Goal: Information Seeking & Learning: Check status

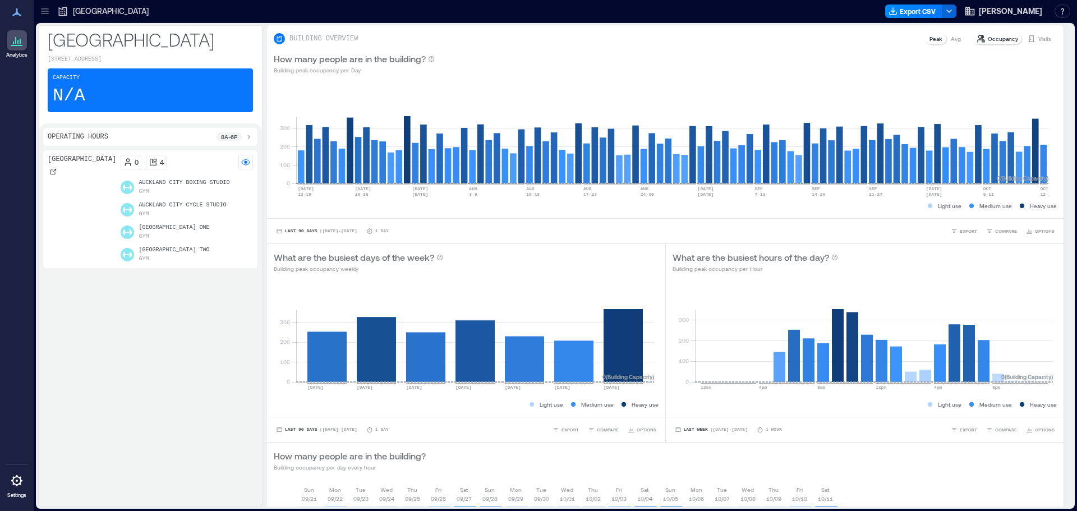
click at [44, 12] on icon at bounding box center [44, 11] width 11 height 11
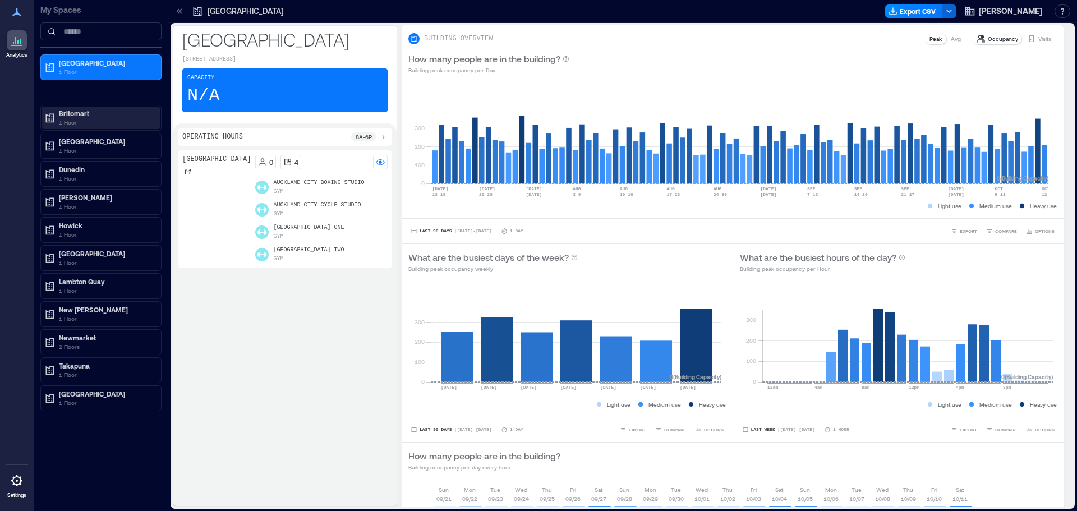
click at [73, 116] on p "Britomart" at bounding box center [106, 113] width 94 height 9
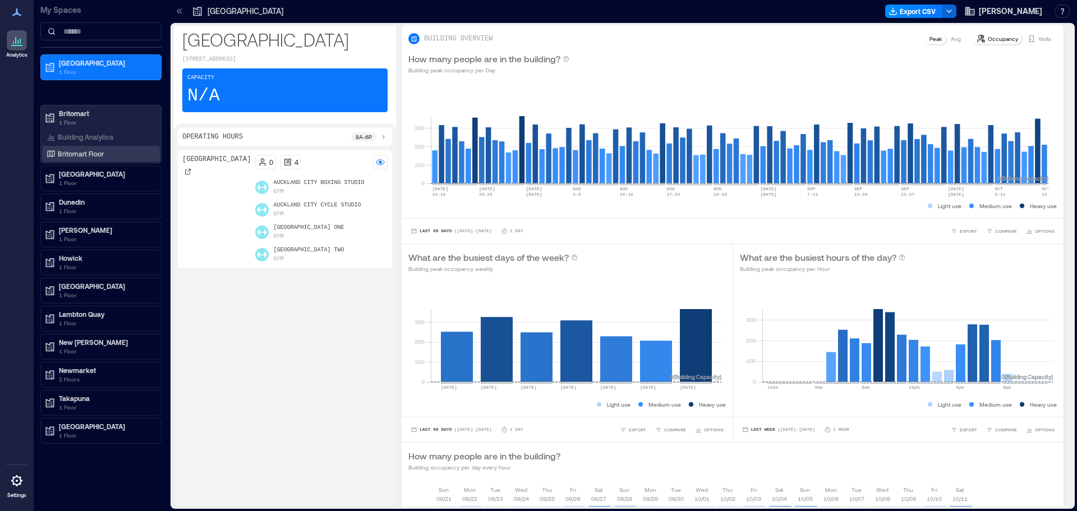
click at [81, 152] on p "Britomart Floor" at bounding box center [81, 153] width 46 height 9
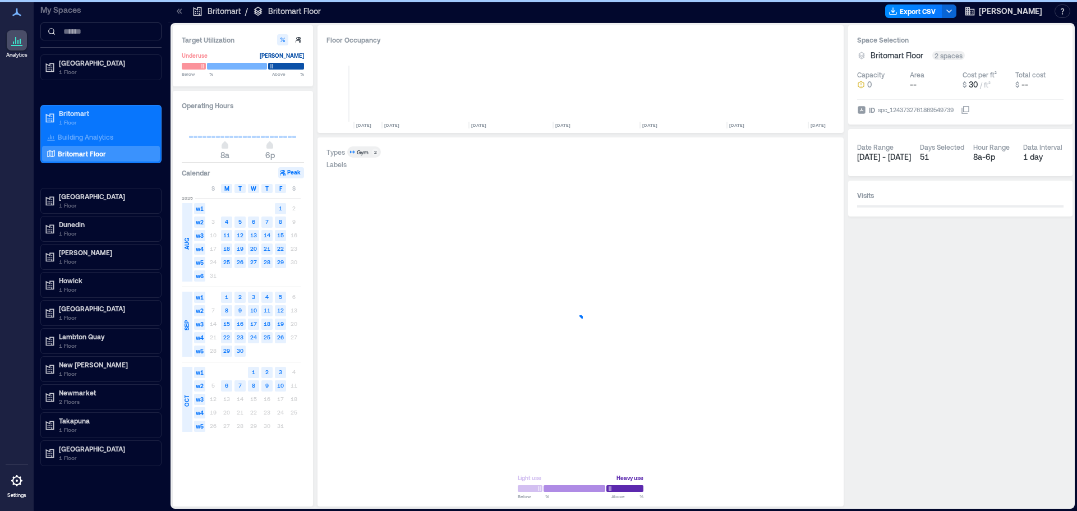
scroll to position [0, 5730]
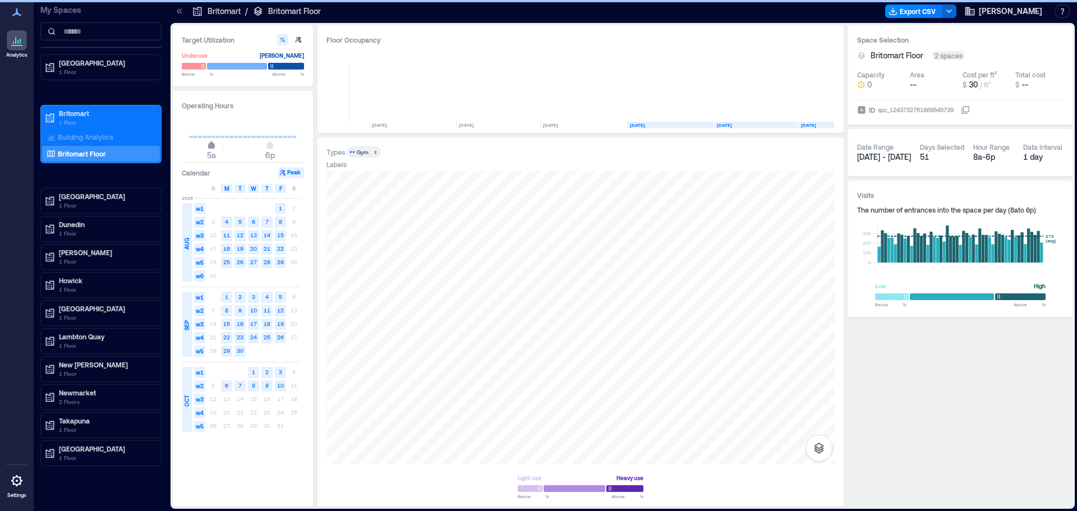
type input "*"
drag, startPoint x: 225, startPoint y: 155, endPoint x: 205, endPoint y: 160, distance: 21.4
click at [205, 160] on span "4a" at bounding box center [207, 155] width 10 height 11
type input "**"
drag, startPoint x: 271, startPoint y: 149, endPoint x: 287, endPoint y: 158, distance: 18.1
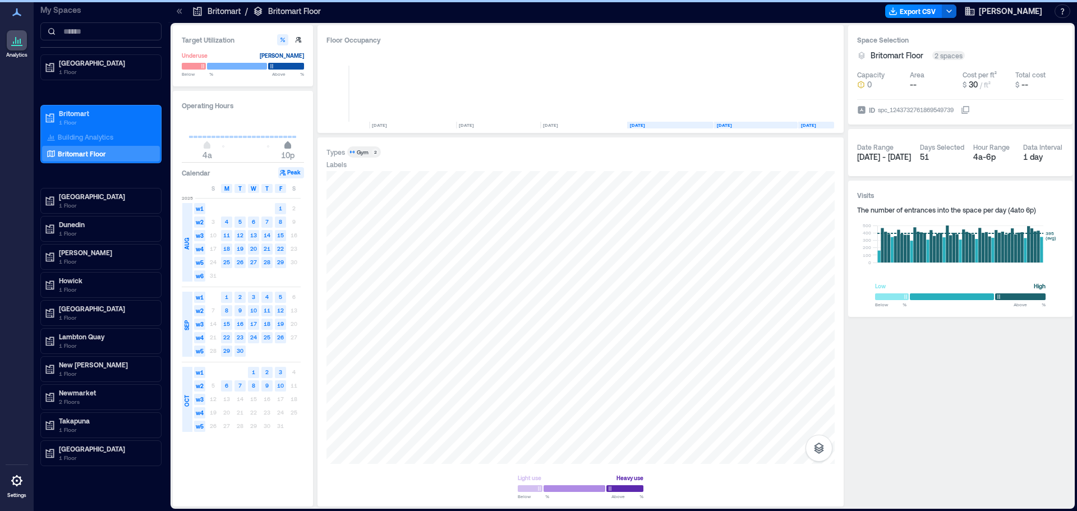
click at [287, 155] on span "4a 10p" at bounding box center [243, 146] width 108 height 17
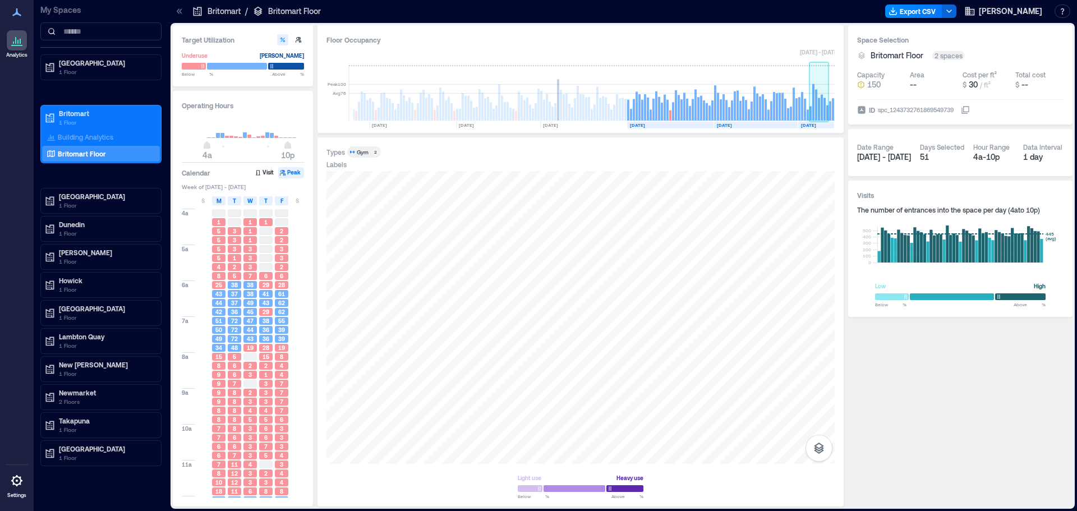
click at [823, 102] on rect at bounding box center [824, 109] width 2 height 23
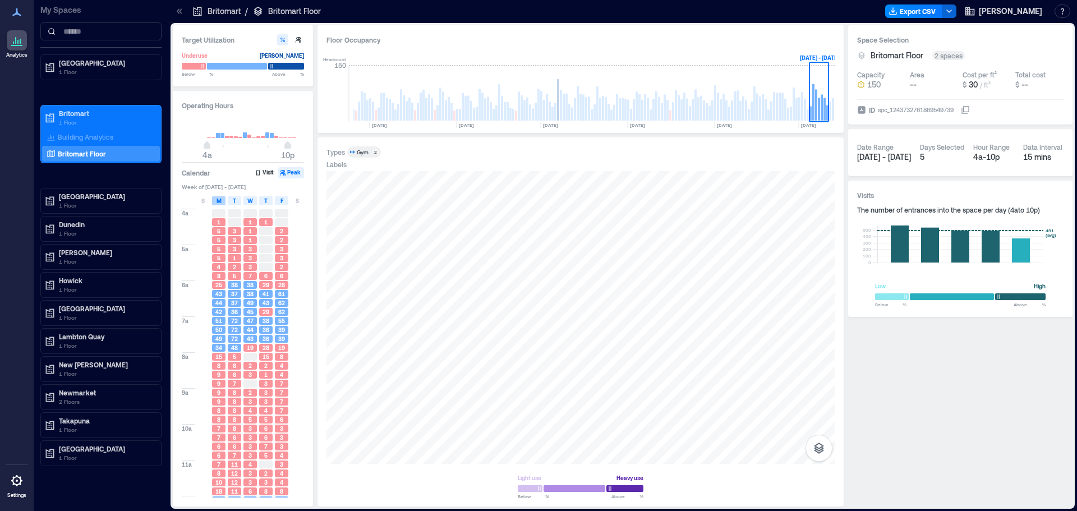
click at [215, 201] on div "M" at bounding box center [218, 200] width 13 height 9
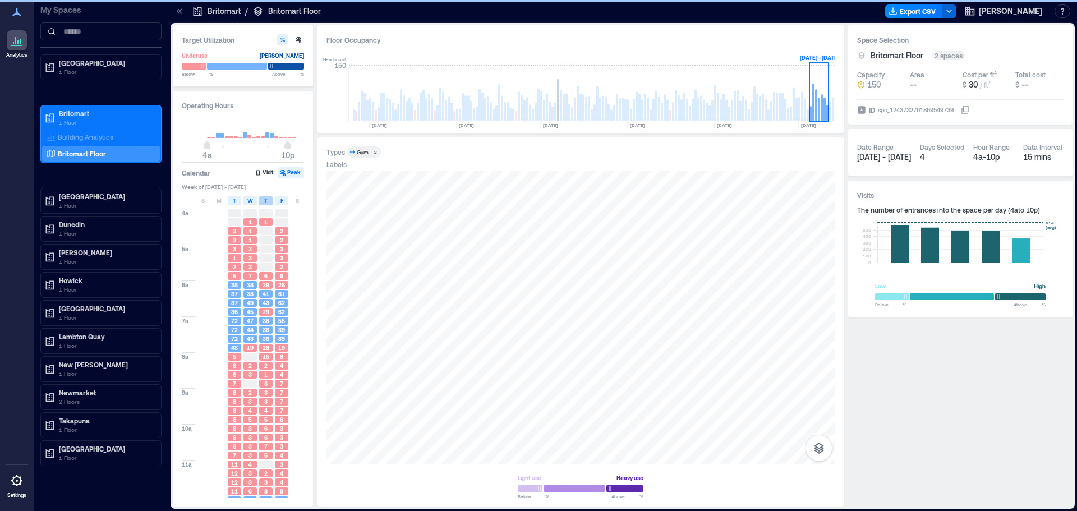
drag, startPoint x: 237, startPoint y: 201, endPoint x: 261, endPoint y: 200, distance: 24.1
click at [238, 201] on div "T" at bounding box center [234, 200] width 13 height 9
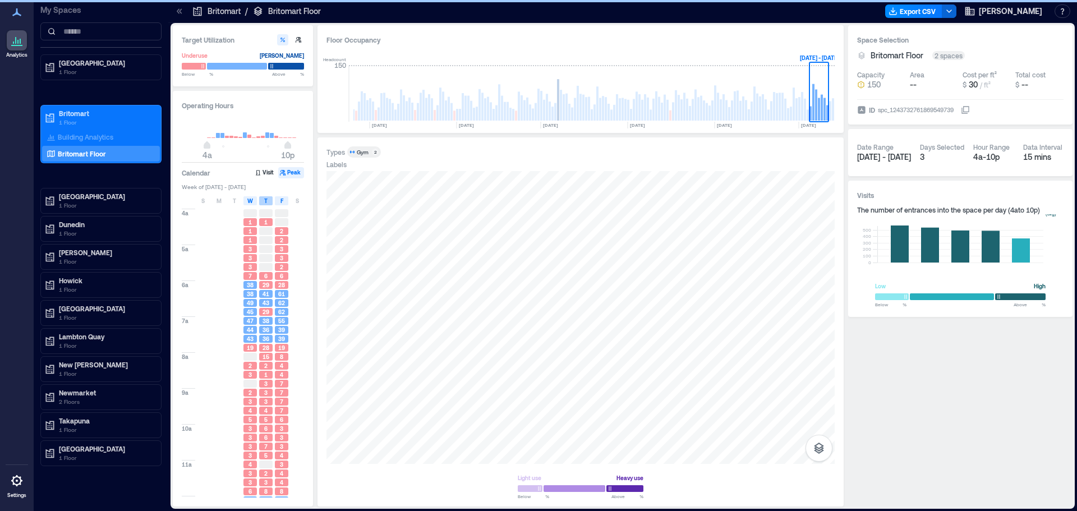
click at [272, 199] on div "T" at bounding box center [265, 200] width 13 height 9
click at [279, 199] on div "F" at bounding box center [281, 200] width 13 height 9
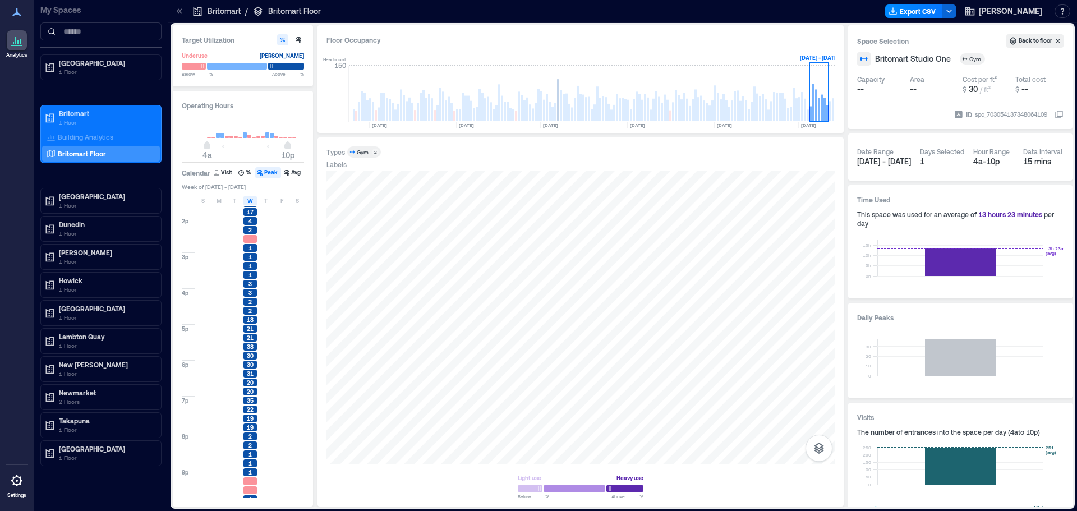
scroll to position [358, 0]
drag, startPoint x: 251, startPoint y: 203, endPoint x: 271, endPoint y: 199, distance: 20.7
click at [251, 203] on span "W" at bounding box center [250, 200] width 6 height 9
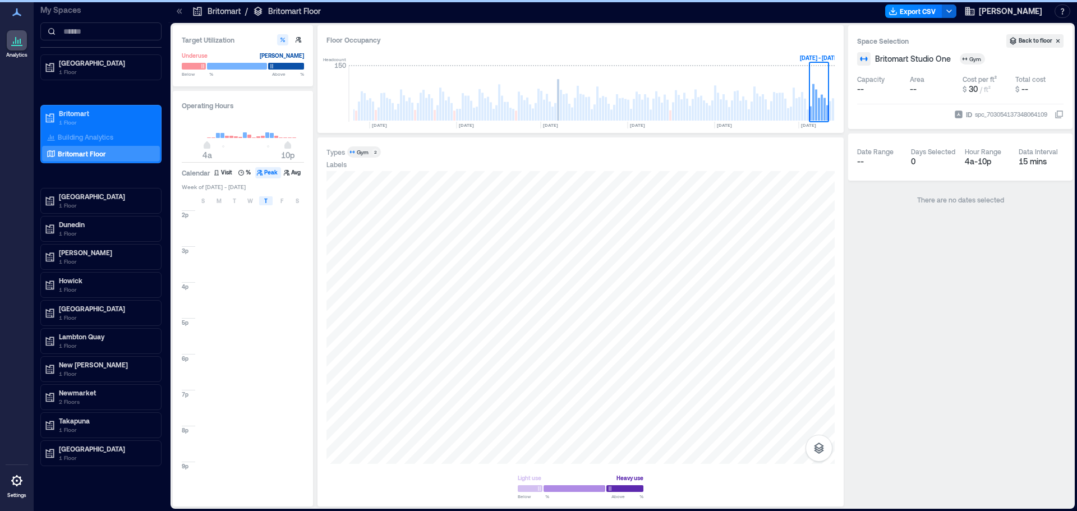
click at [261, 201] on div "T" at bounding box center [265, 200] width 13 height 9
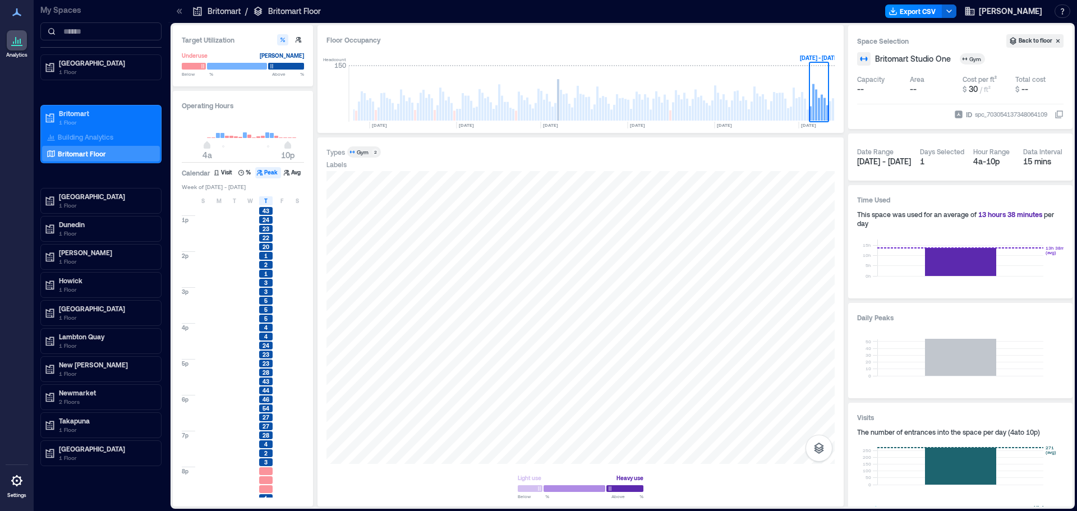
scroll to position [358, 0]
drag, startPoint x: 269, startPoint y: 205, endPoint x: 282, endPoint y: 204, distance: 13.0
click at [268, 205] on div "T" at bounding box center [265, 200] width 13 height 9
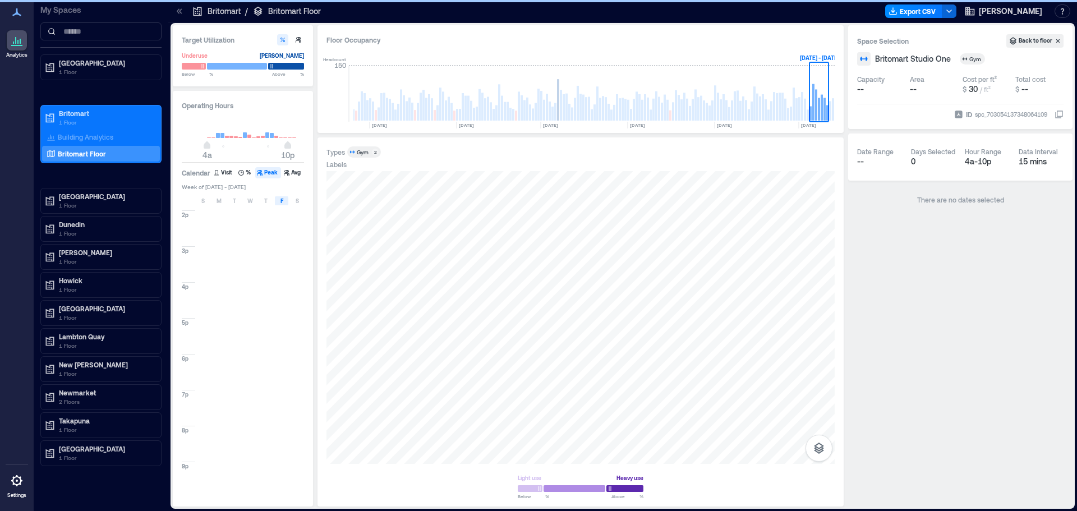
click at [282, 204] on span "F" at bounding box center [281, 200] width 3 height 9
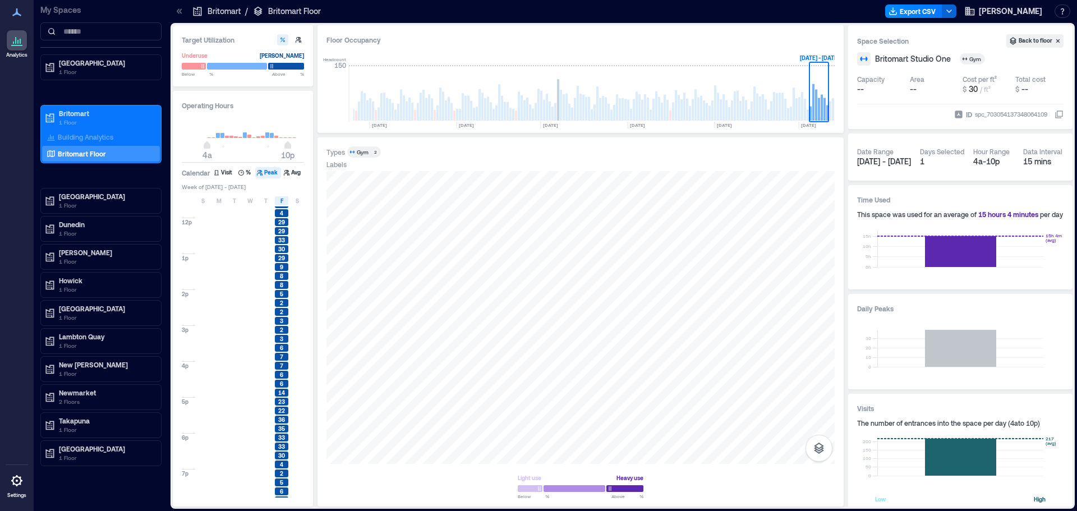
scroll to position [358, 0]
click at [285, 203] on div "F" at bounding box center [281, 200] width 13 height 9
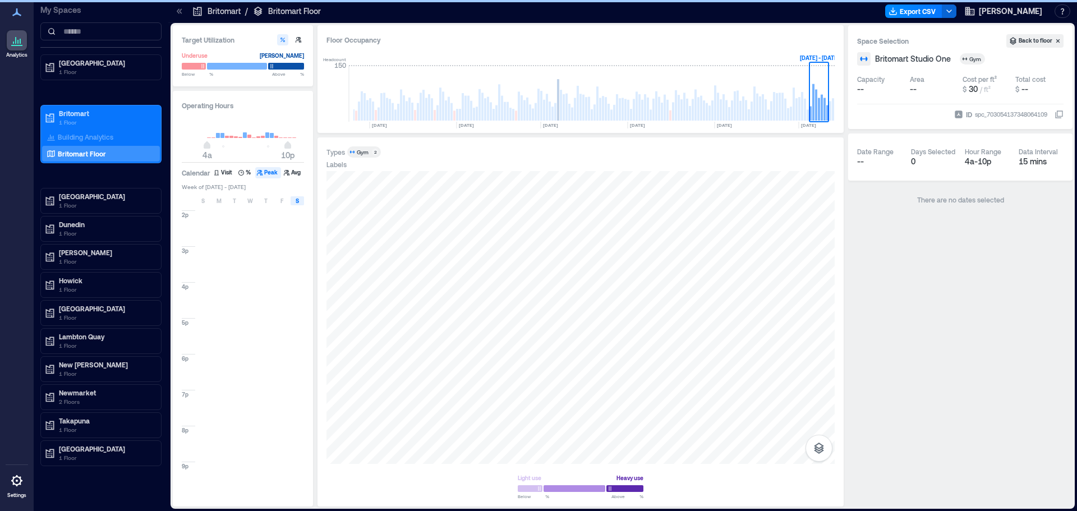
click at [302, 201] on div "S" at bounding box center [297, 200] width 13 height 9
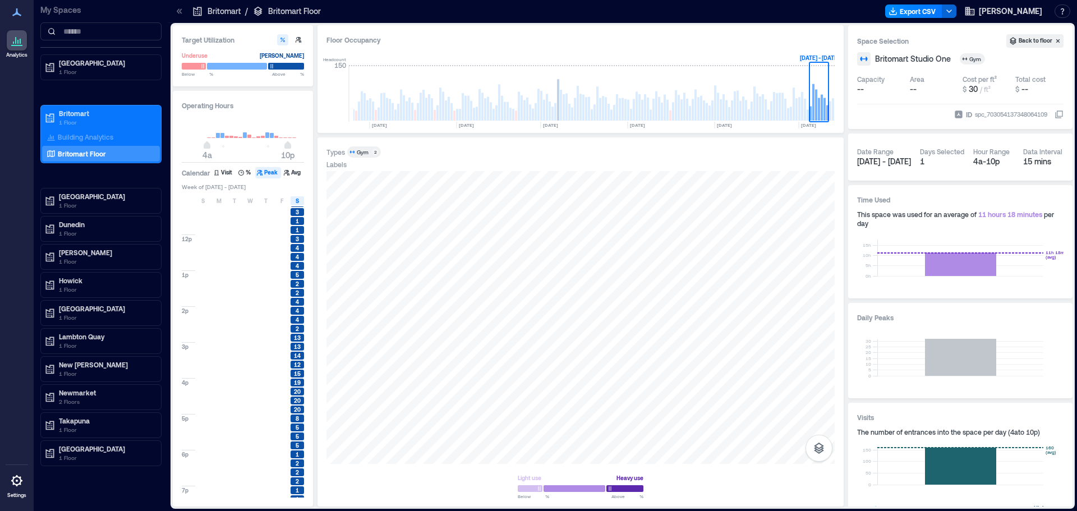
scroll to position [280, 0]
drag, startPoint x: 831, startPoint y: 110, endPoint x: 177, endPoint y: 228, distance: 665.1
click at [831, 110] on rect at bounding box center [830, 111] width 2 height 20
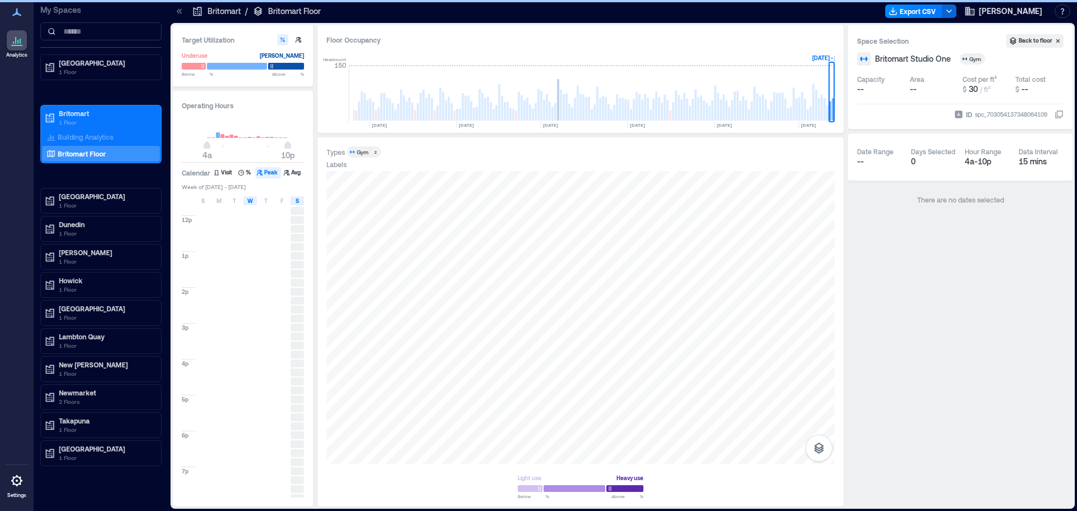
drag, startPoint x: 295, startPoint y: 202, endPoint x: 248, endPoint y: 205, distance: 46.6
click at [296, 202] on span "S" at bounding box center [297, 200] width 3 height 9
click at [202, 200] on span "S" at bounding box center [202, 200] width 3 height 9
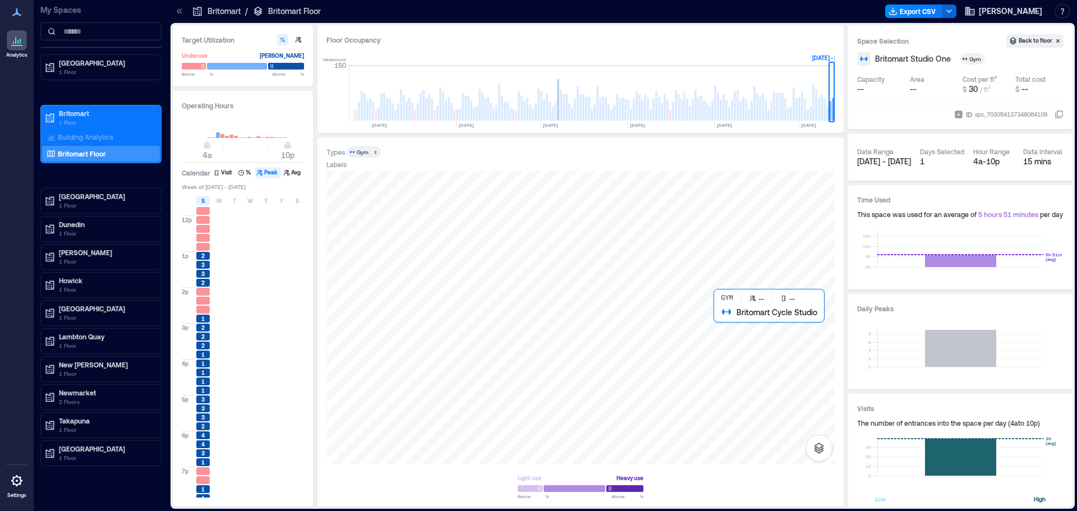
click at [780, 369] on div at bounding box center [580, 317] width 508 height 293
click at [823, 108] on rect at bounding box center [824, 109] width 2 height 23
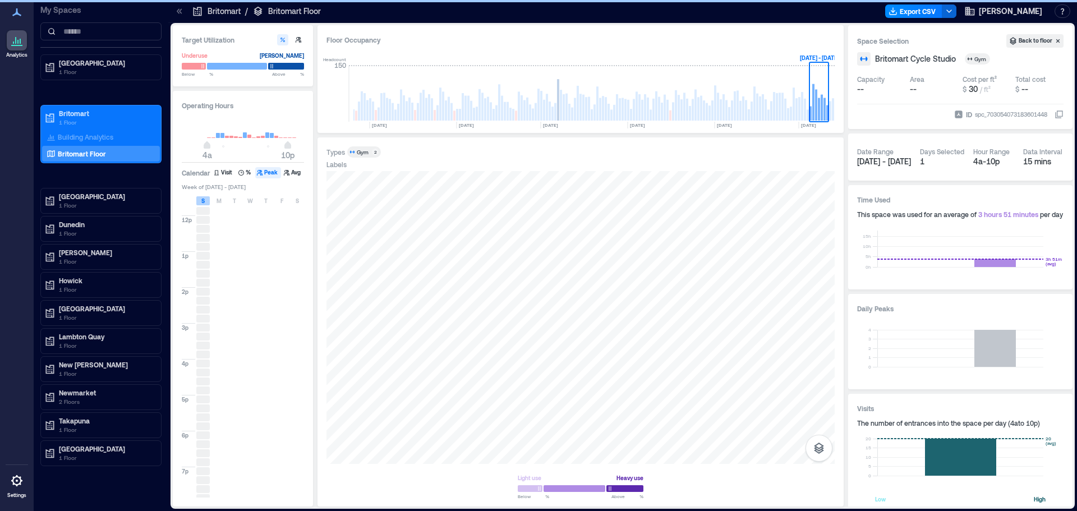
click at [202, 202] on span "S" at bounding box center [202, 200] width 3 height 9
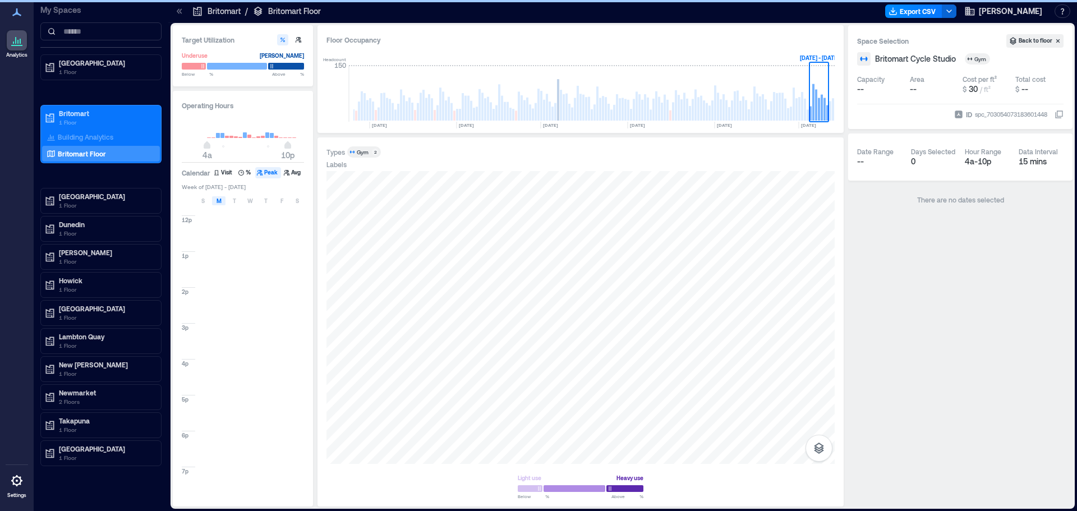
click at [219, 199] on span "M" at bounding box center [218, 200] width 5 height 9
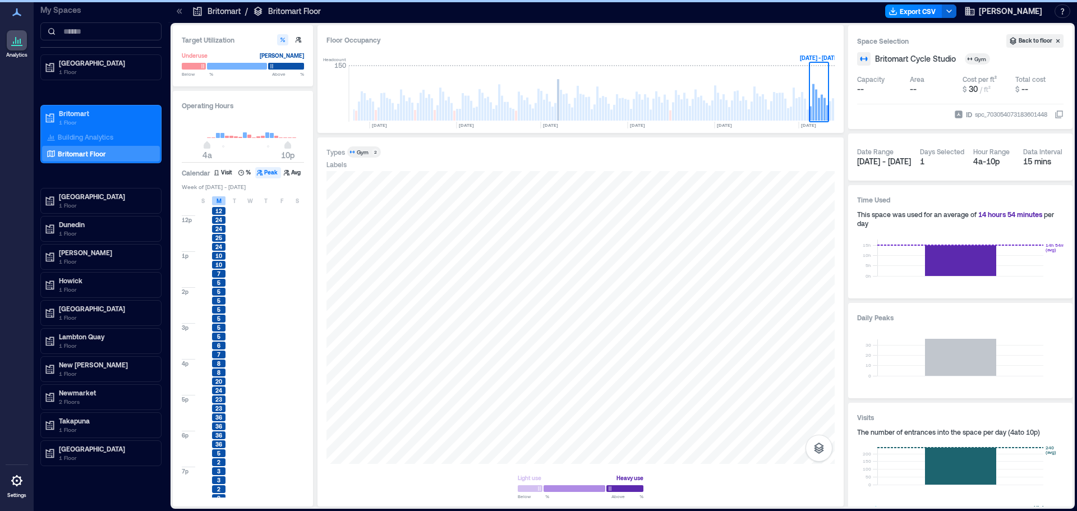
click at [223, 200] on div "M" at bounding box center [218, 200] width 13 height 9
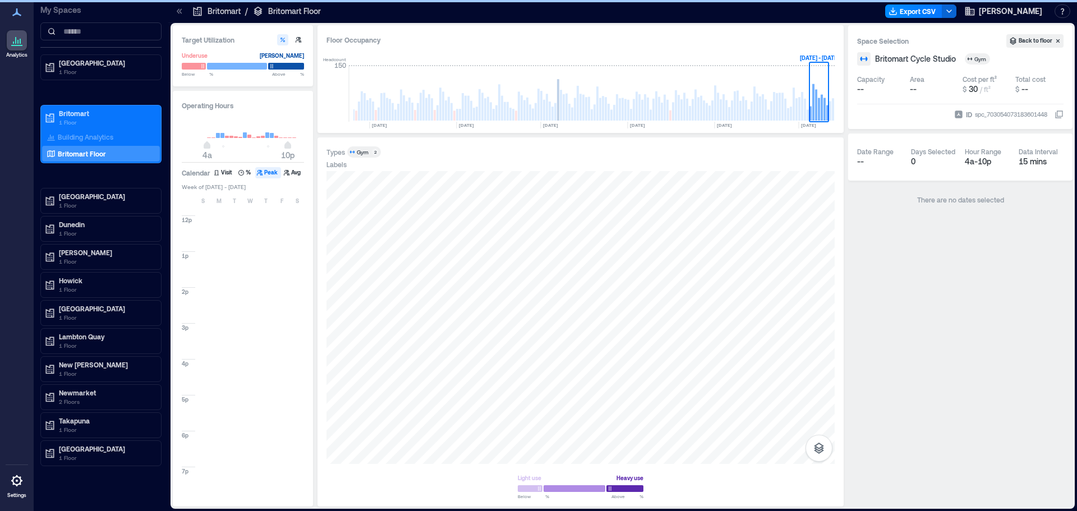
click at [254, 202] on div "W" at bounding box center [249, 200] width 13 height 9
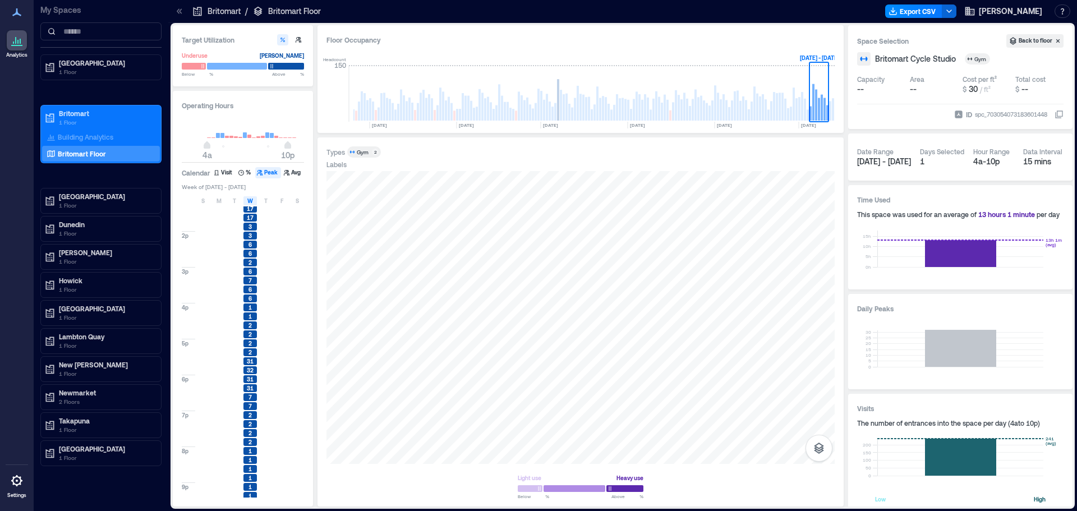
scroll to position [358, 0]
click at [245, 200] on div "W" at bounding box center [249, 200] width 13 height 9
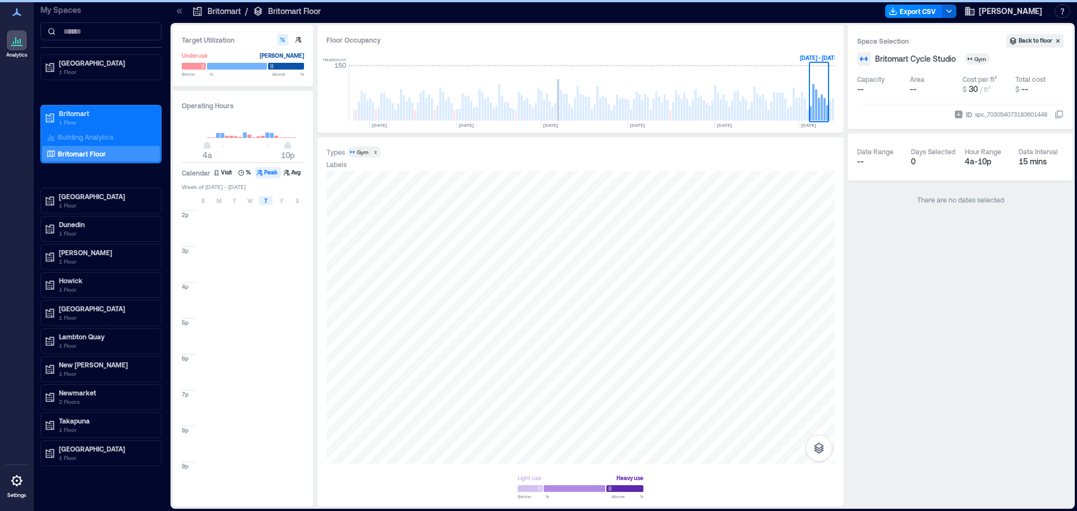
click at [266, 202] on span "T" at bounding box center [265, 200] width 3 height 9
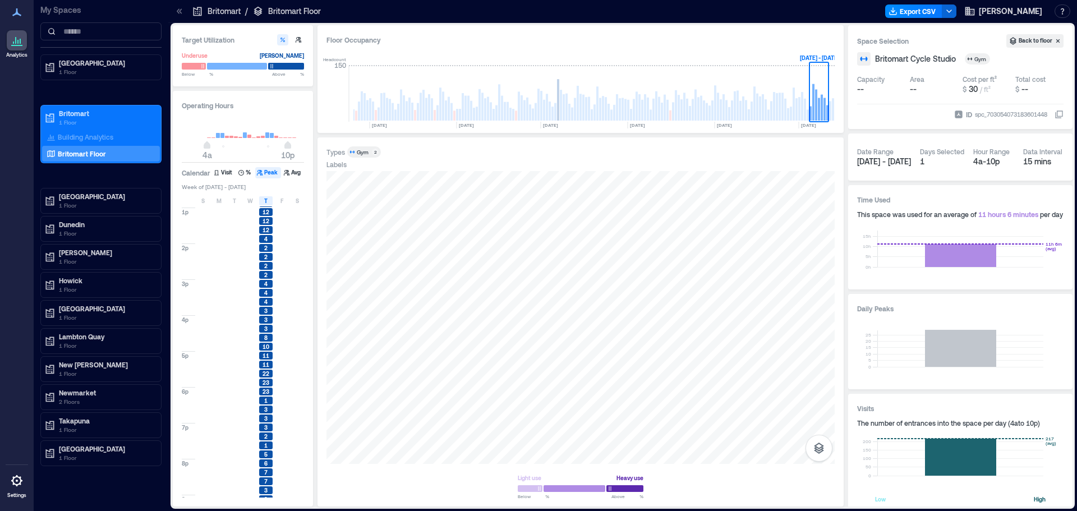
scroll to position [358, 0]
drag, startPoint x: 268, startPoint y: 204, endPoint x: 281, endPoint y: 201, distance: 13.7
click at [268, 204] on div "T" at bounding box center [265, 200] width 13 height 9
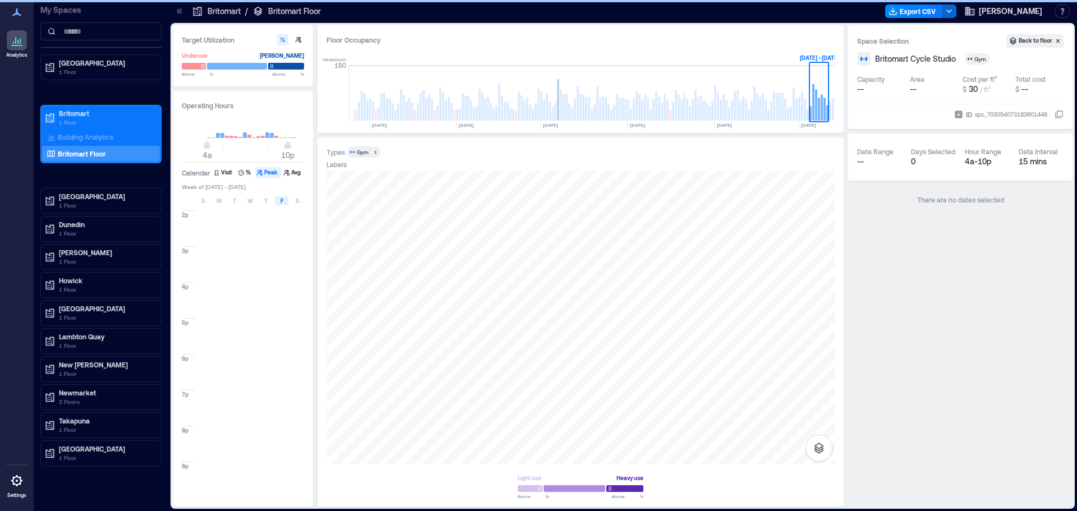
click at [282, 201] on span "F" at bounding box center [281, 200] width 3 height 9
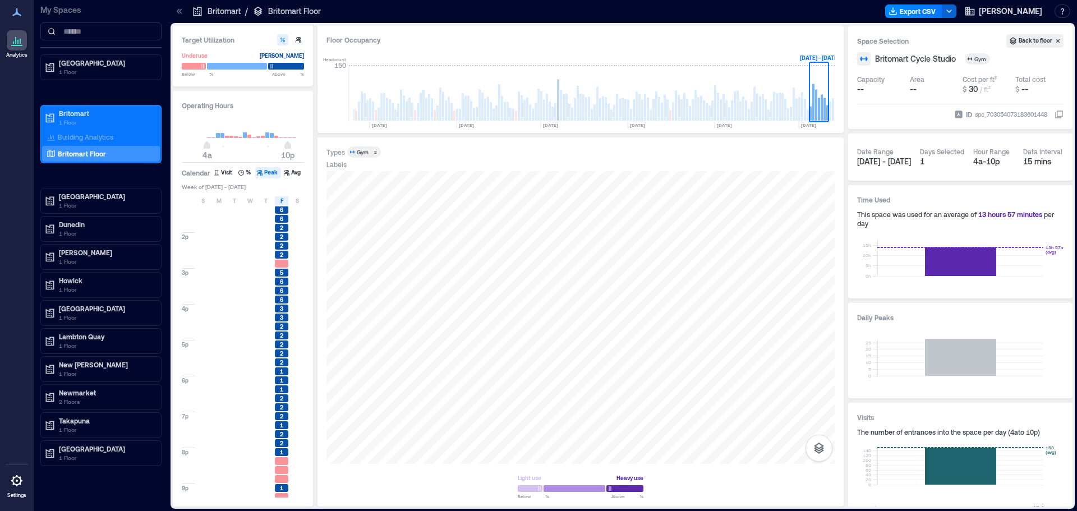
scroll to position [337, 0]
click at [280, 205] on span "F" at bounding box center [281, 200] width 3 height 9
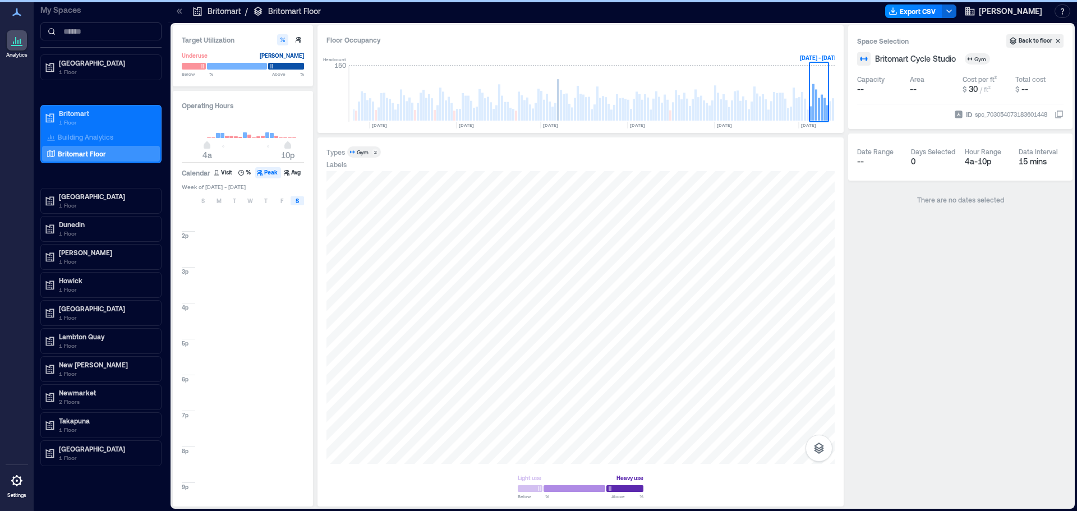
click at [300, 202] on div "S" at bounding box center [297, 200] width 13 height 9
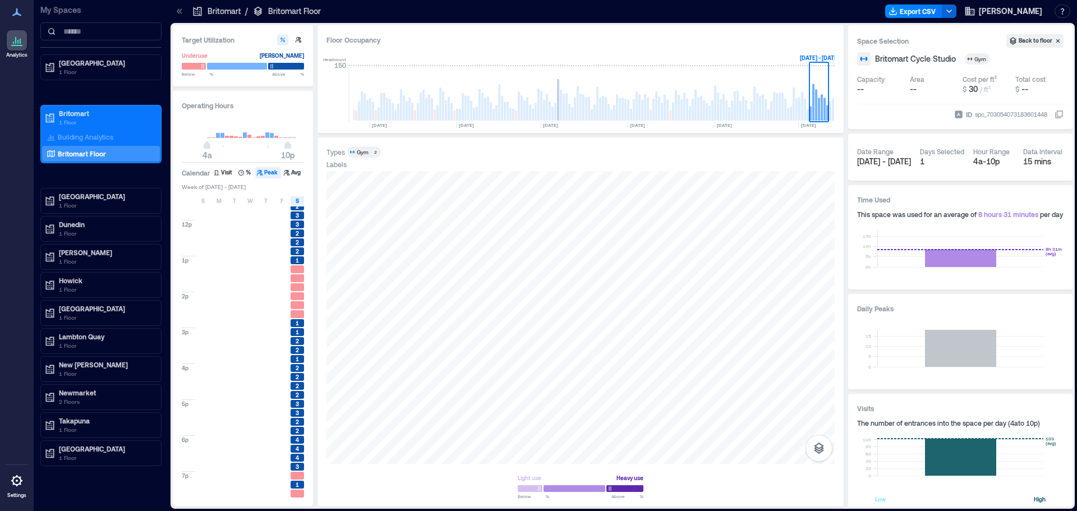
scroll to position [280, 0]
